Goal: Task Accomplishment & Management: Manage account settings

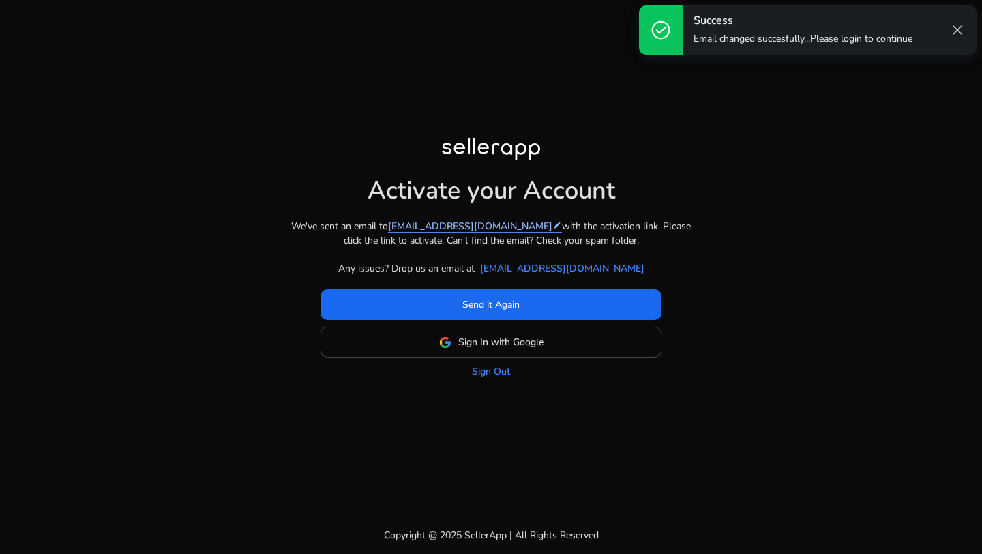
click at [552, 226] on mat-icon "edit" at bounding box center [557, 225] width 10 height 10
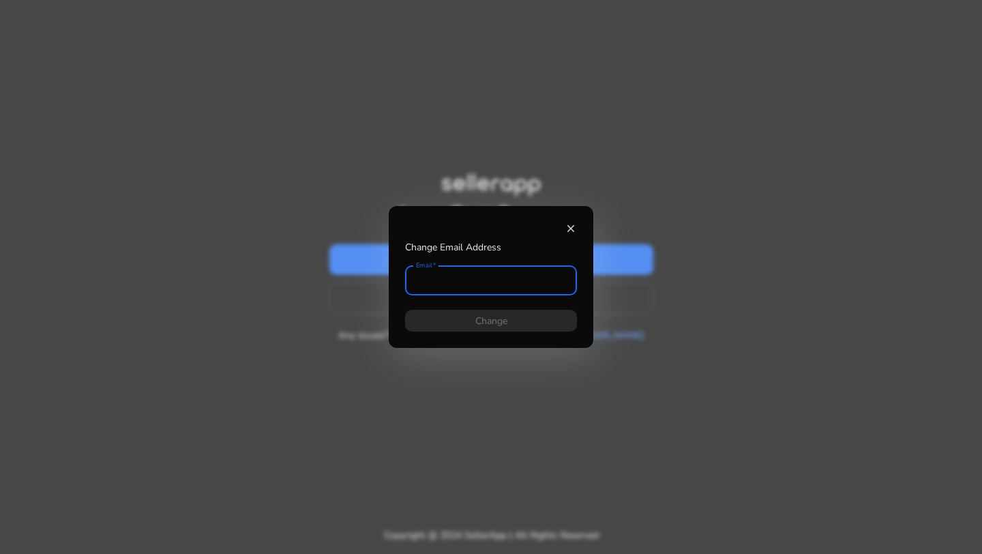
click at [500, 226] on div "close" at bounding box center [491, 228] width 172 height 12
click at [471, 282] on input "Email" at bounding box center [491, 280] width 150 height 15
type input "**********"
click at [463, 317] on span at bounding box center [491, 320] width 172 height 33
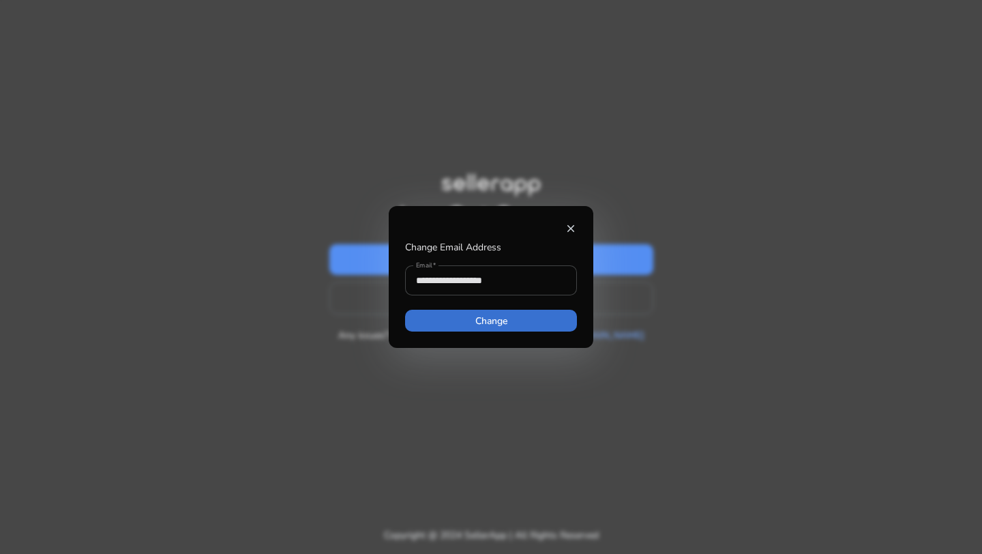
click at [463, 323] on span at bounding box center [491, 320] width 172 height 33
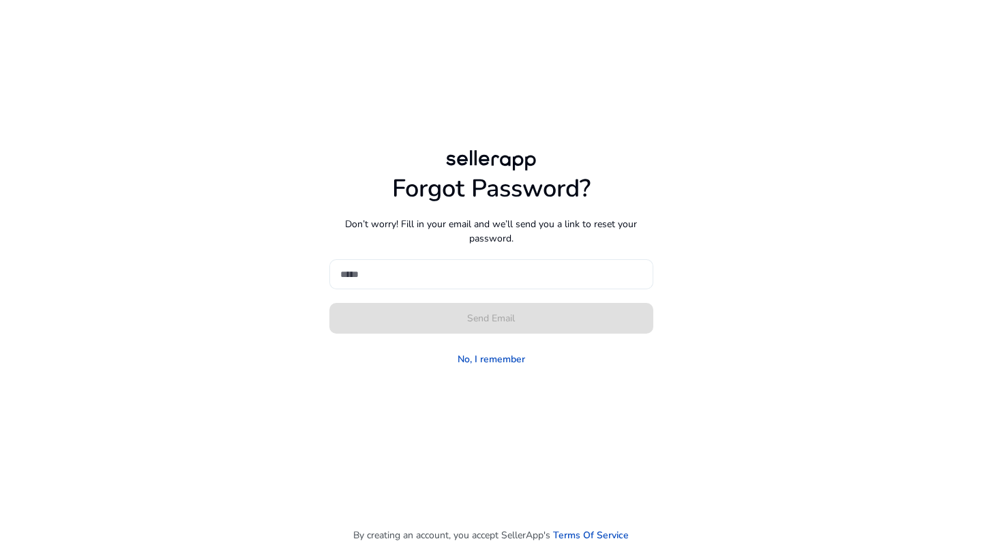
click at [464, 270] on input at bounding box center [491, 274] width 302 height 15
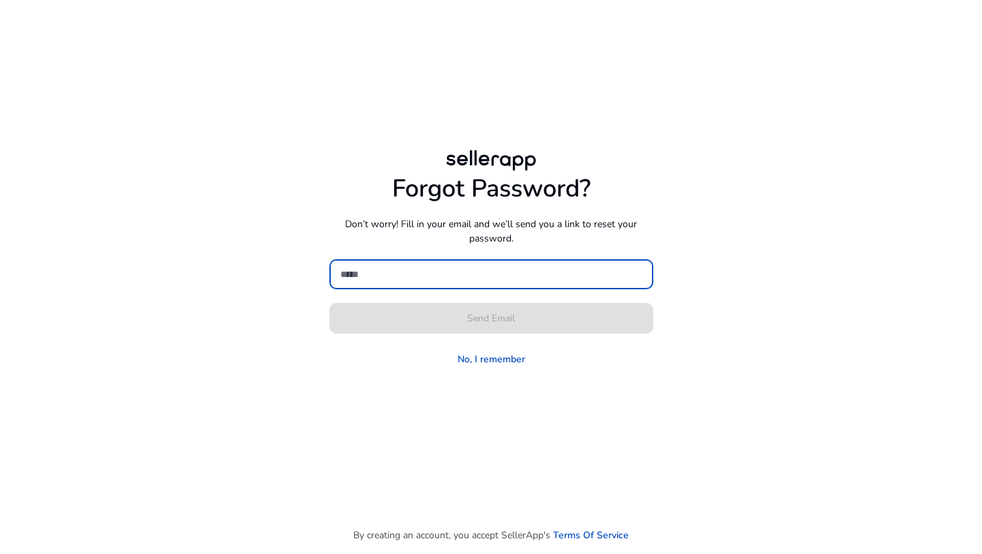
type input "**********"
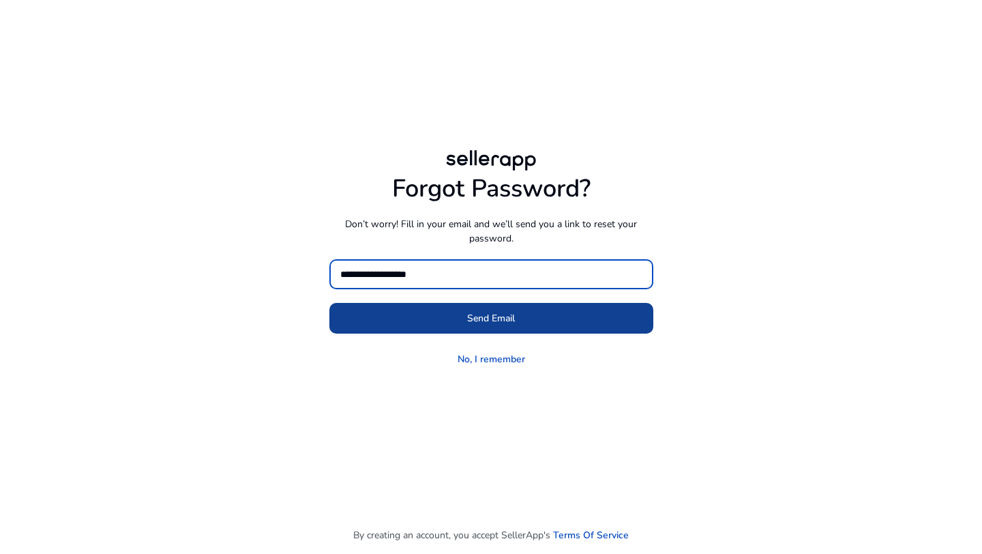
click at [472, 320] on span "Send Email" at bounding box center [491, 318] width 48 height 14
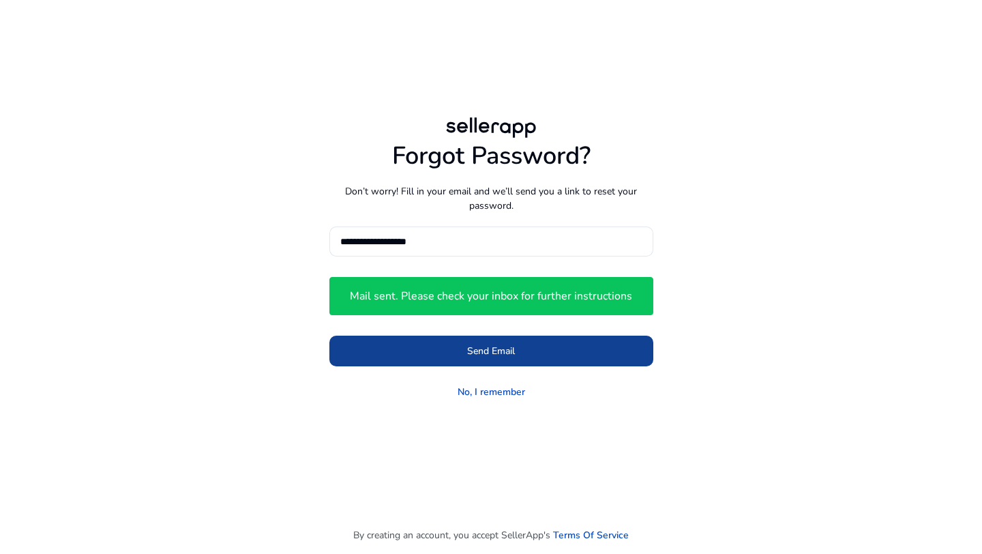
click at [534, 344] on span at bounding box center [491, 350] width 324 height 33
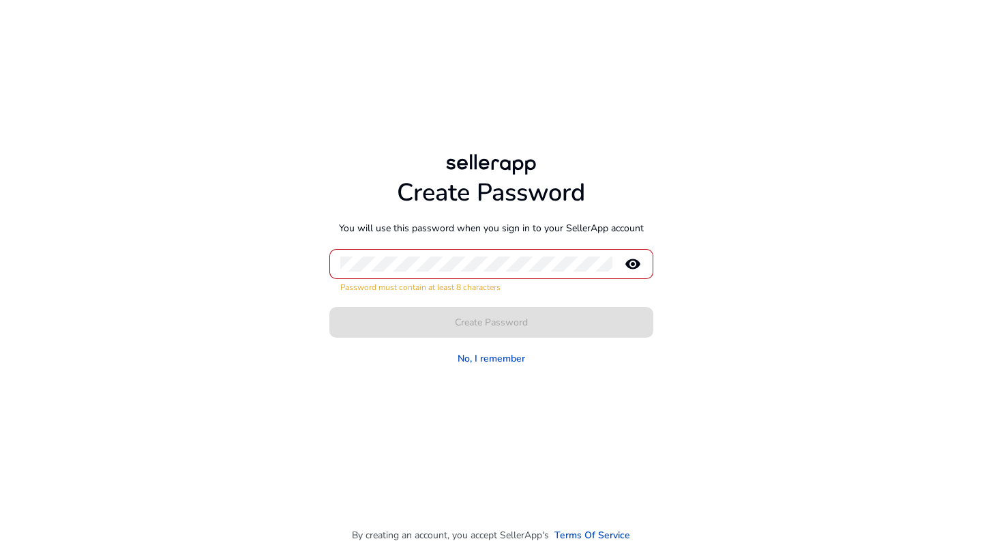
click at [635, 268] on mat-icon "remove_red_eye" at bounding box center [632, 264] width 33 height 16
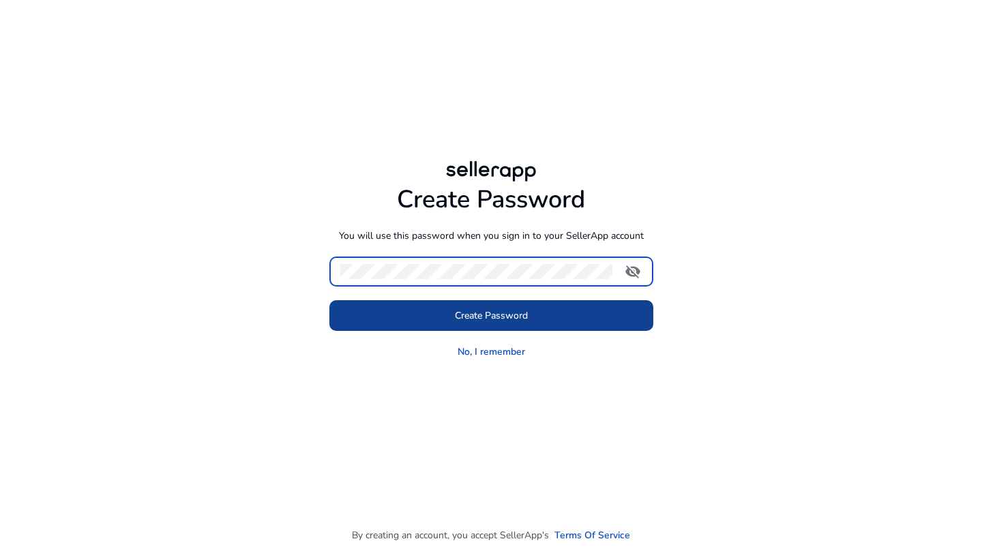
click at [621, 307] on span at bounding box center [491, 315] width 324 height 33
